Goal: Transaction & Acquisition: Purchase product/service

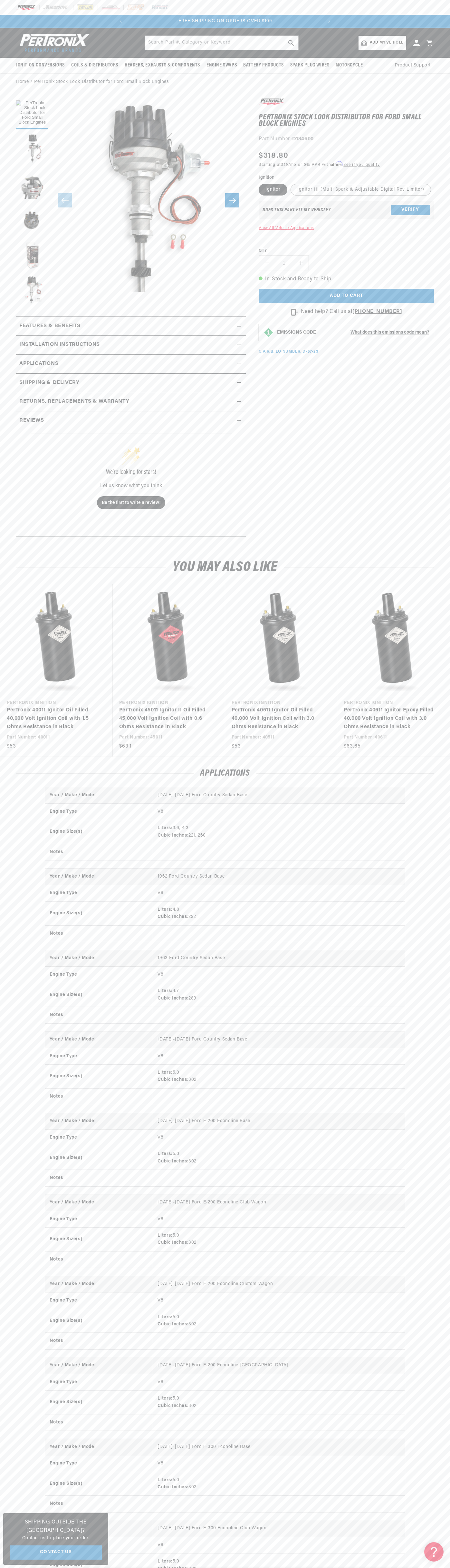
scroll to position [0, 196]
click at [299, 5] on div at bounding box center [225, 7] width 450 height 15
click at [306, 1567] on html "Skip to content Your cart Your cart is empty Get the right parts the first time…" at bounding box center [225, 784] width 450 height 1568
click at [14, 1567] on html "Skip to content Your cart Your cart is empty Get the right parts the first time…" at bounding box center [225, 784] width 450 height 1568
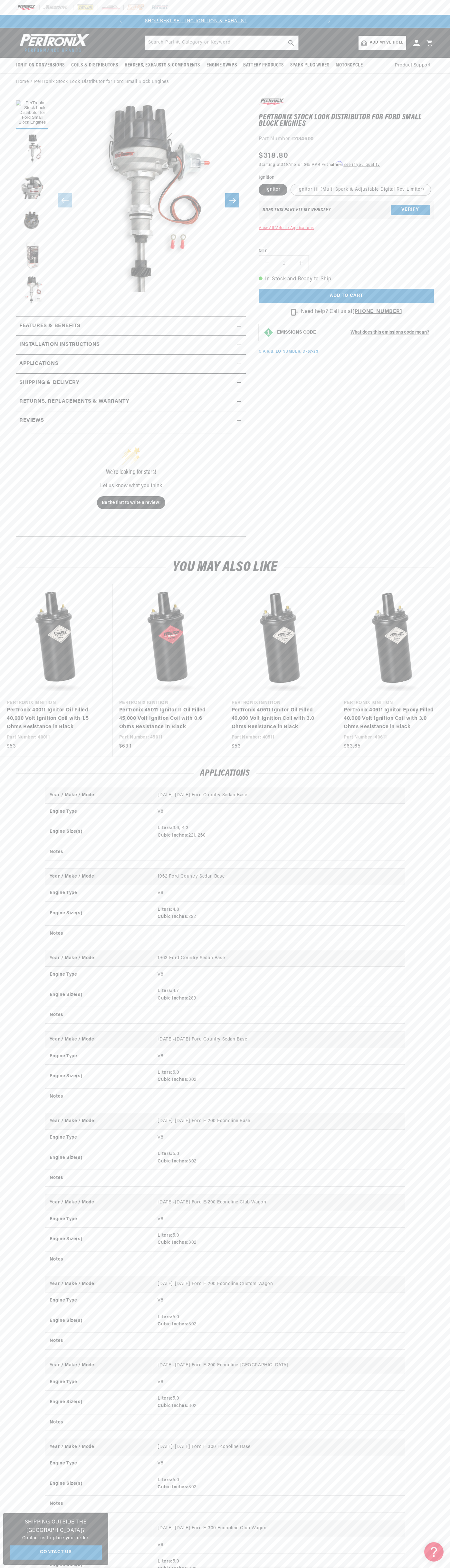
scroll to position [0, 0]
